Goal: Information Seeking & Learning: Learn about a topic

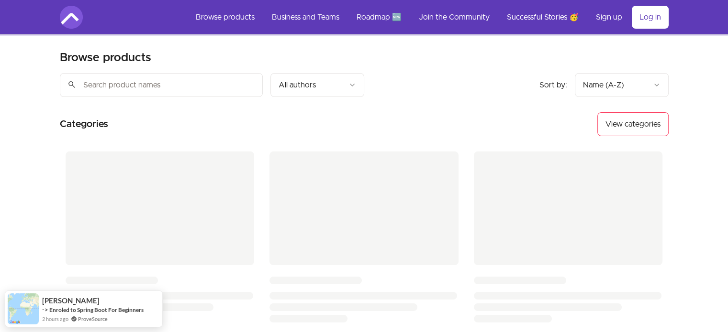
click at [379, 65] on section "Browse products Product filters: Sort by: import_export Name (A-Z) search All a…" at bounding box center [363, 303] width 639 height 536
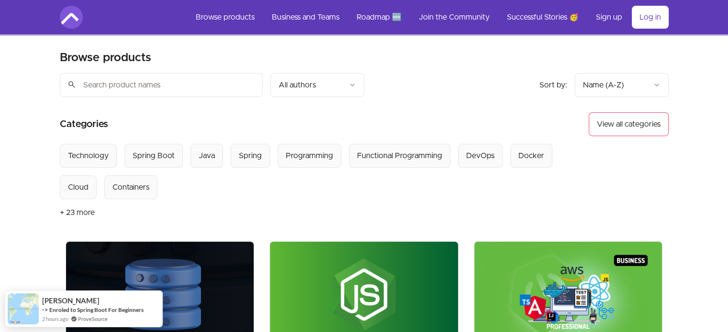
click at [228, 86] on input "search" at bounding box center [161, 85] width 203 height 24
type input "security"
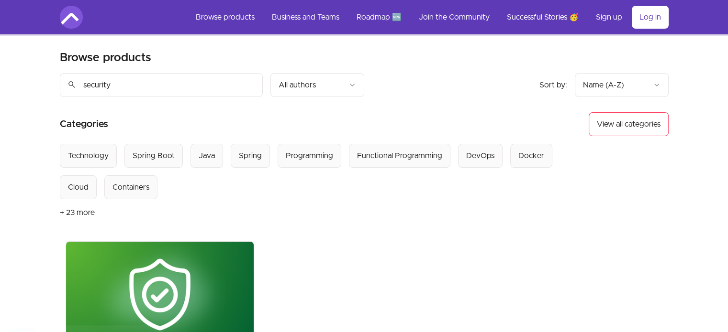
click at [210, 267] on img at bounding box center [160, 295] width 188 height 106
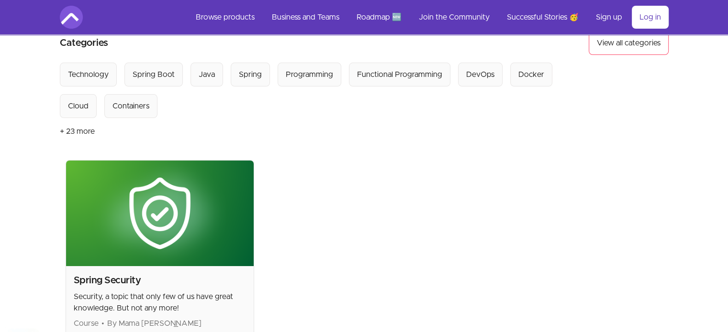
scroll to position [239, 0]
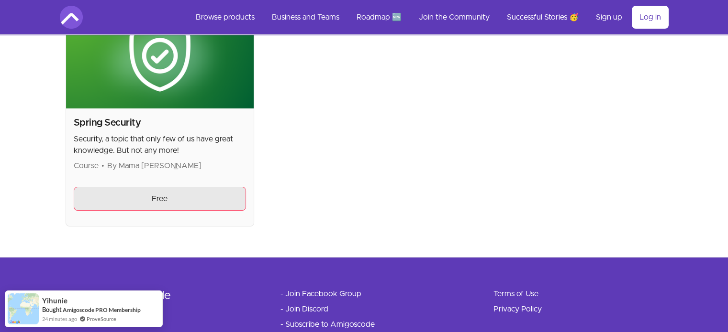
click at [158, 195] on link "Free" at bounding box center [160, 199] width 173 height 24
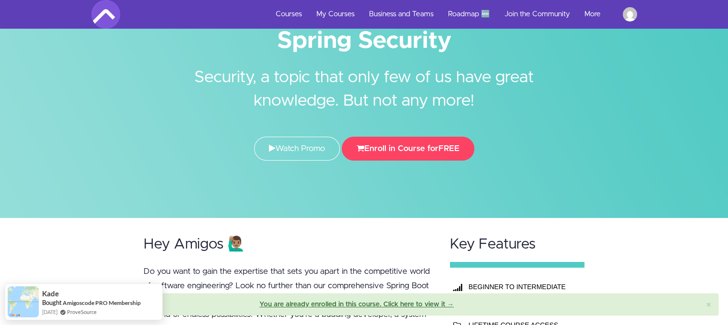
scroll to position [239, 0]
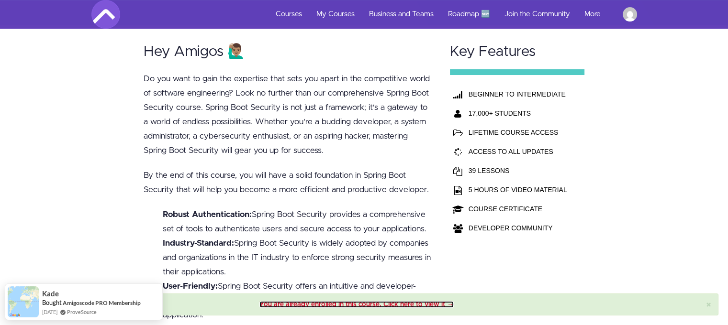
click at [409, 306] on link "You are already enrolled in this course. Click here to view it →" at bounding box center [356, 304] width 194 height 7
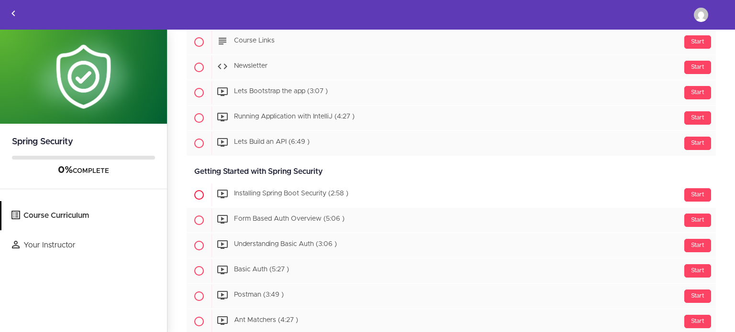
scroll to position [287, 0]
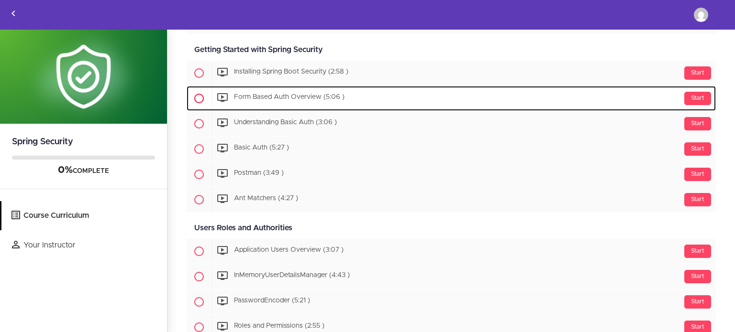
click at [283, 94] on span "Form Based Auth Overview (5:06 )" at bounding box center [289, 97] width 111 height 7
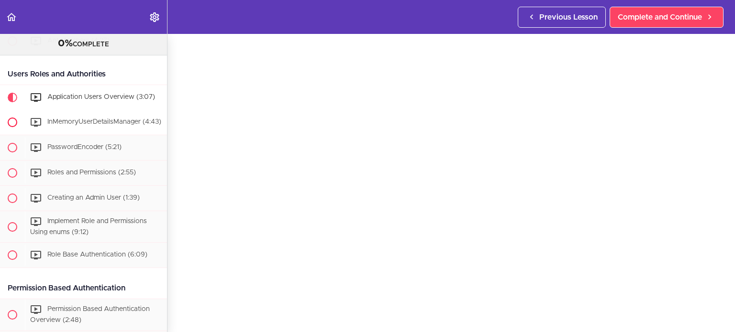
scroll to position [413, 0]
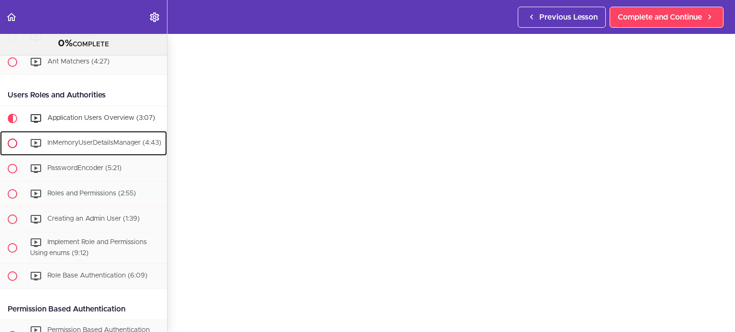
click at [126, 143] on span "InMemoryUserDetailsManager (4:43)" at bounding box center [104, 143] width 114 height 7
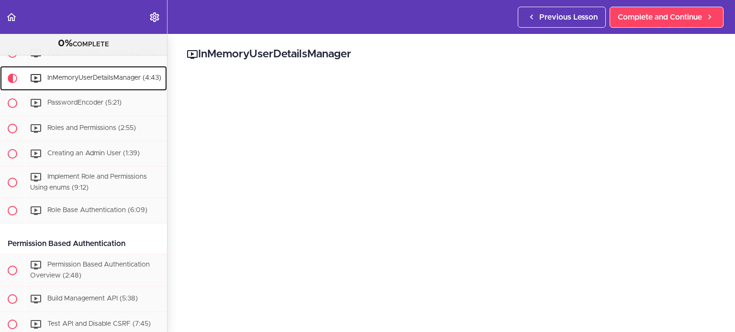
scroll to position [479, 0]
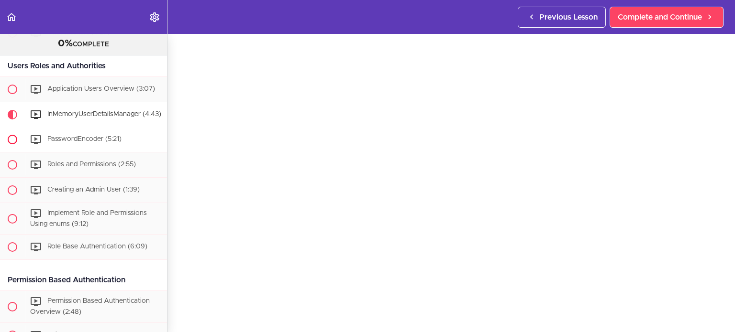
scroll to position [443, 0]
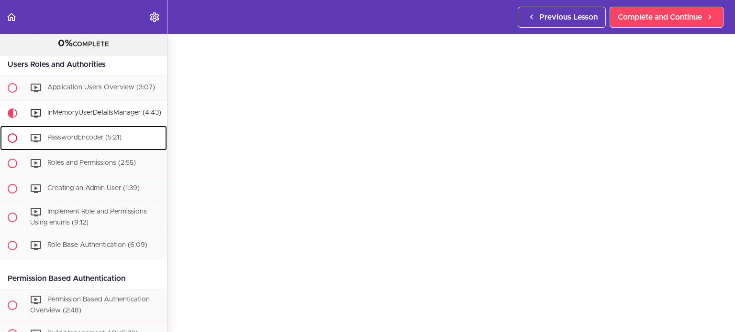
click at [111, 141] on span "PasswordEncoder (5:21)" at bounding box center [84, 137] width 74 height 7
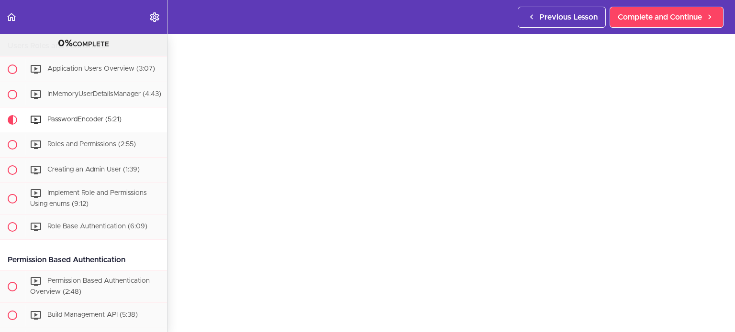
scroll to position [478, 0]
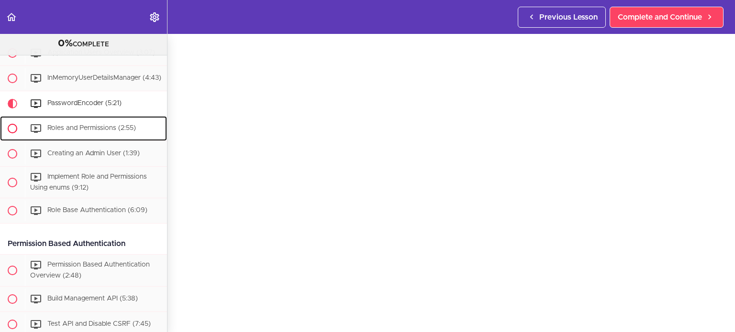
click at [48, 139] on div "Roles and Permissions (2:55)" at bounding box center [96, 128] width 142 height 21
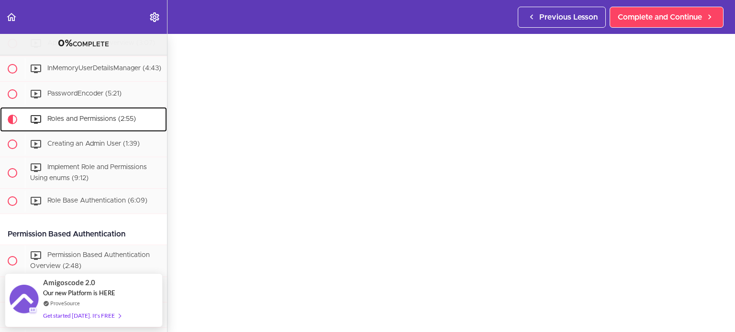
scroll to position [48, 0]
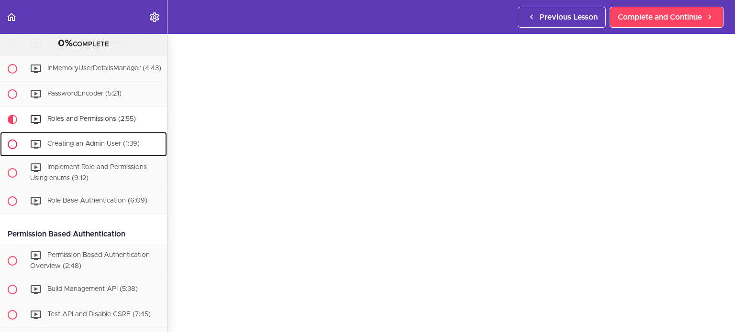
click at [92, 155] on div "Creating an Admin User (1:39)" at bounding box center [96, 144] width 142 height 21
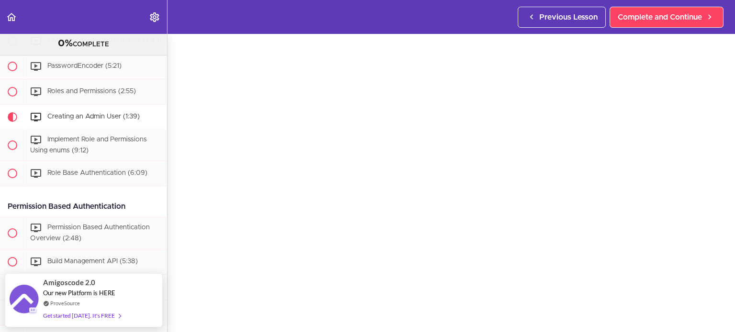
scroll to position [44, 0]
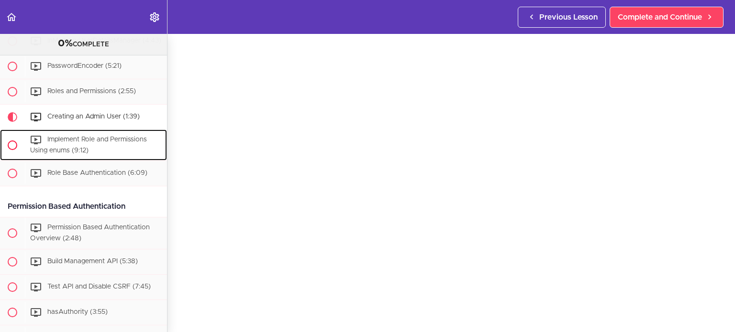
click at [93, 161] on div "Implement Role and Permissions Using enums (9:12)" at bounding box center [96, 146] width 142 height 32
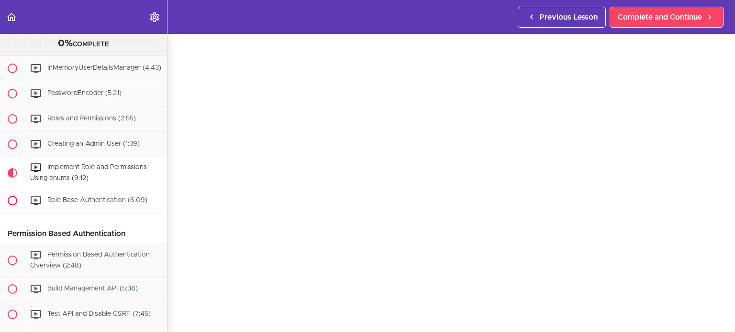
scroll to position [491, 0]
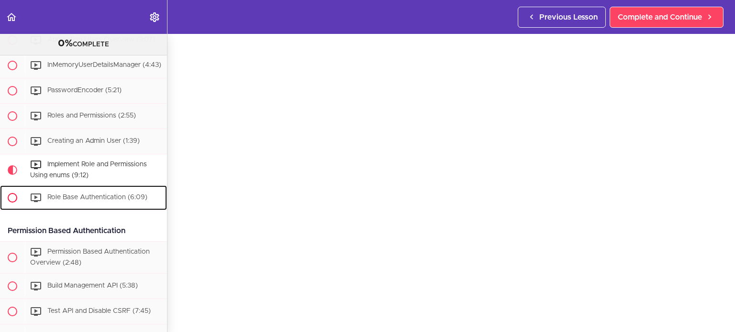
click at [106, 209] on div "Role Base Authentication (6:09)" at bounding box center [96, 198] width 142 height 21
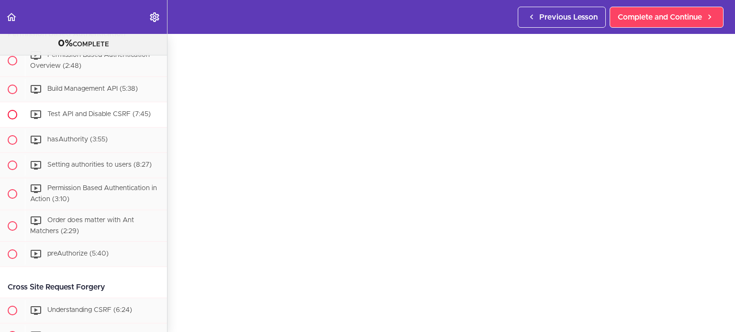
scroll to position [691, 0]
